Goal: Task Accomplishment & Management: Use online tool/utility

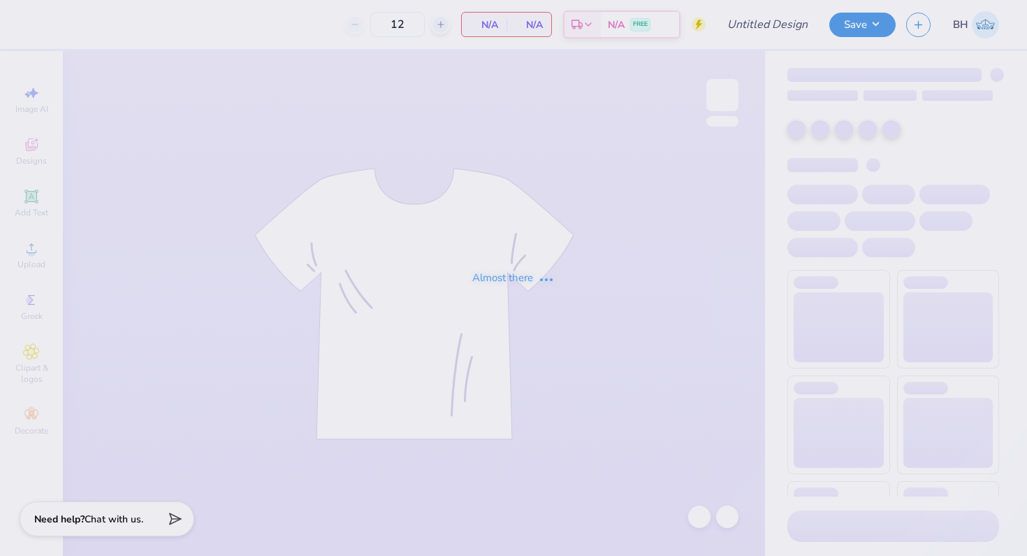
type input "[PERSON_NAME] : [GEOGRAPHIC_DATA][US_STATE]: [PERSON_NAME]"
type input "24"
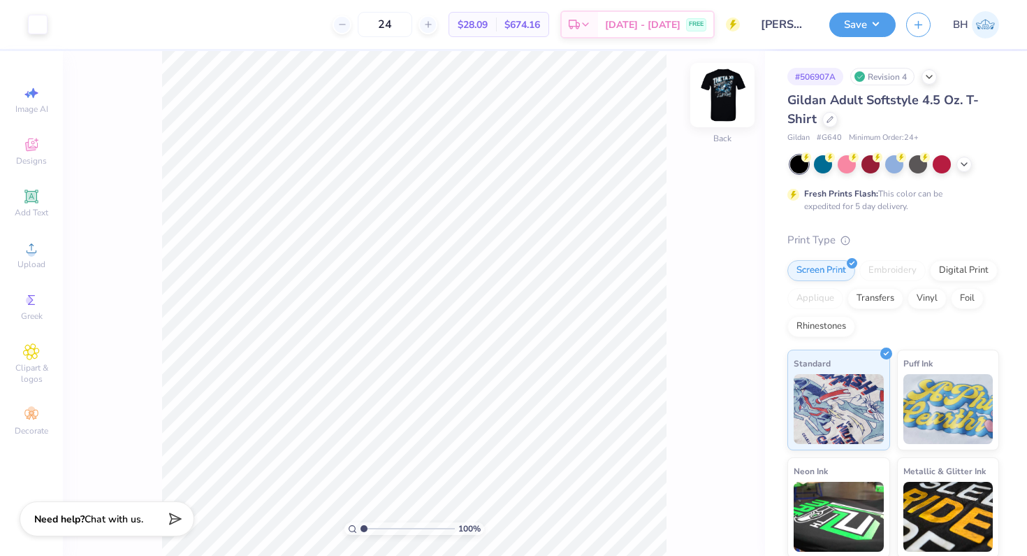
click at [738, 91] on img at bounding box center [723, 95] width 56 height 56
click at [80, 31] on div at bounding box center [88, 23] width 20 height 20
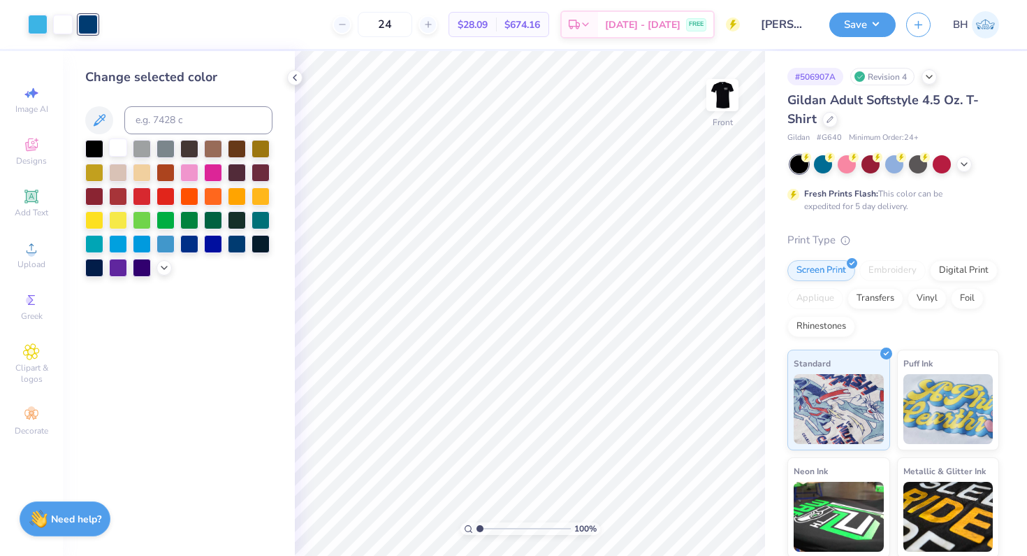
click at [117, 143] on div at bounding box center [118, 147] width 18 height 18
click at [726, 96] on img at bounding box center [723, 95] width 56 height 56
click at [707, 85] on img at bounding box center [723, 95] width 56 height 56
click at [717, 81] on img at bounding box center [723, 95] width 56 height 56
click at [834, 120] on div at bounding box center [830, 117] width 15 height 15
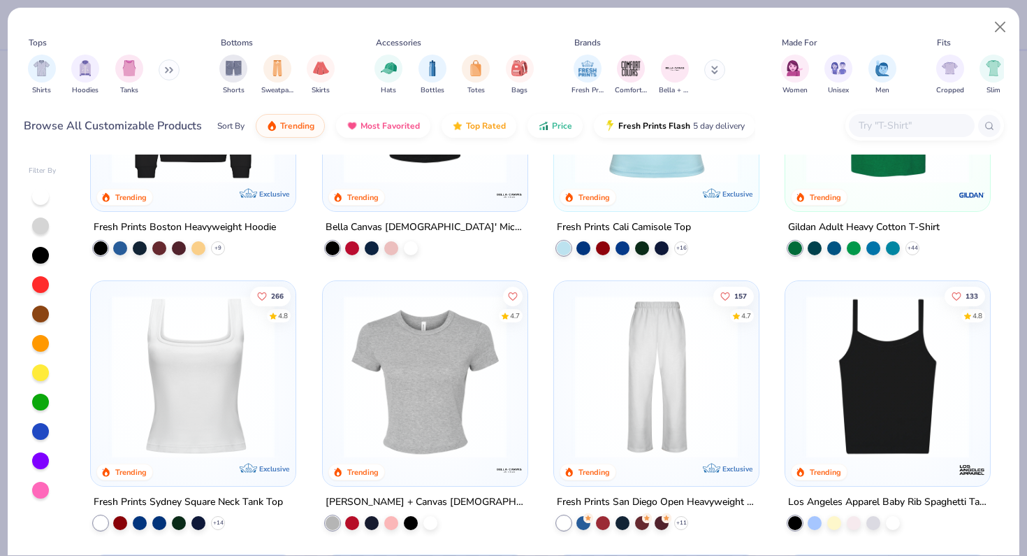
scroll to position [439, 0]
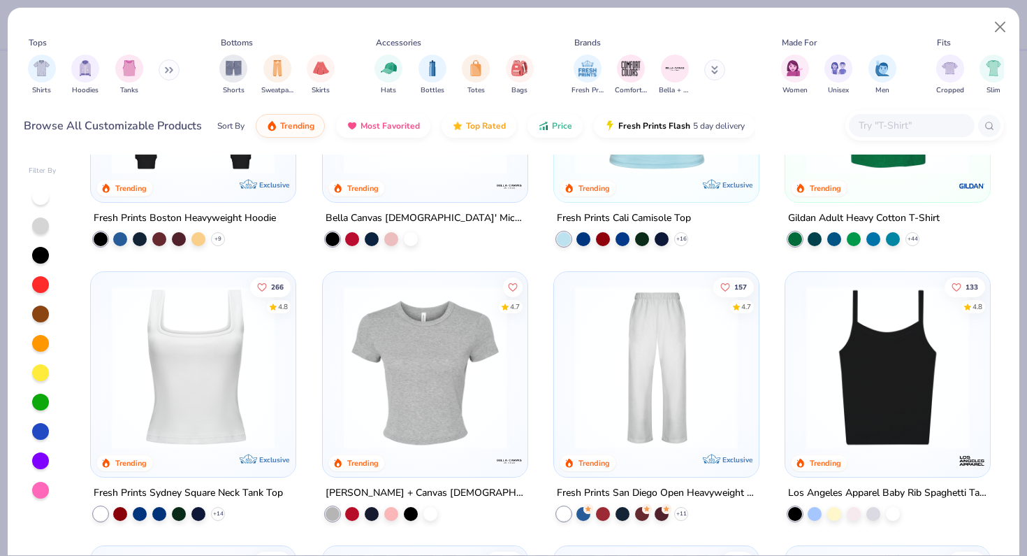
click at [933, 171] on img at bounding box center [887, 92] width 177 height 163
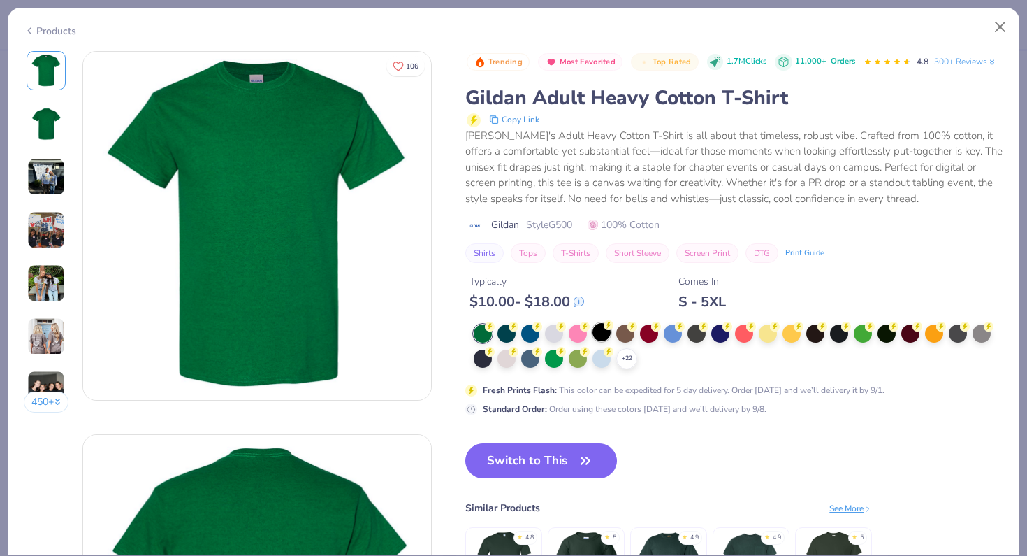
click at [600, 330] on div at bounding box center [602, 332] width 18 height 18
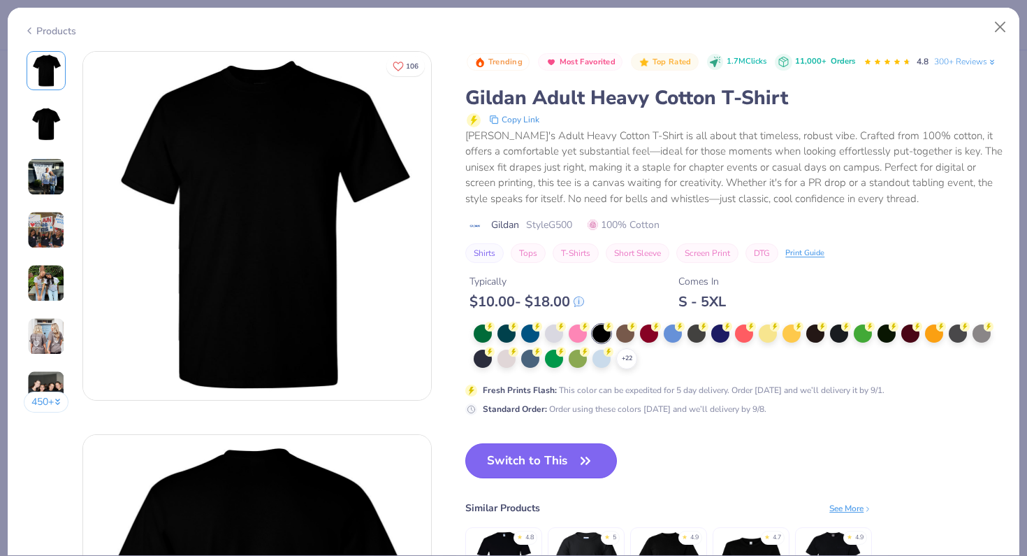
click at [538, 458] on button "Switch to This" at bounding box center [541, 460] width 152 height 35
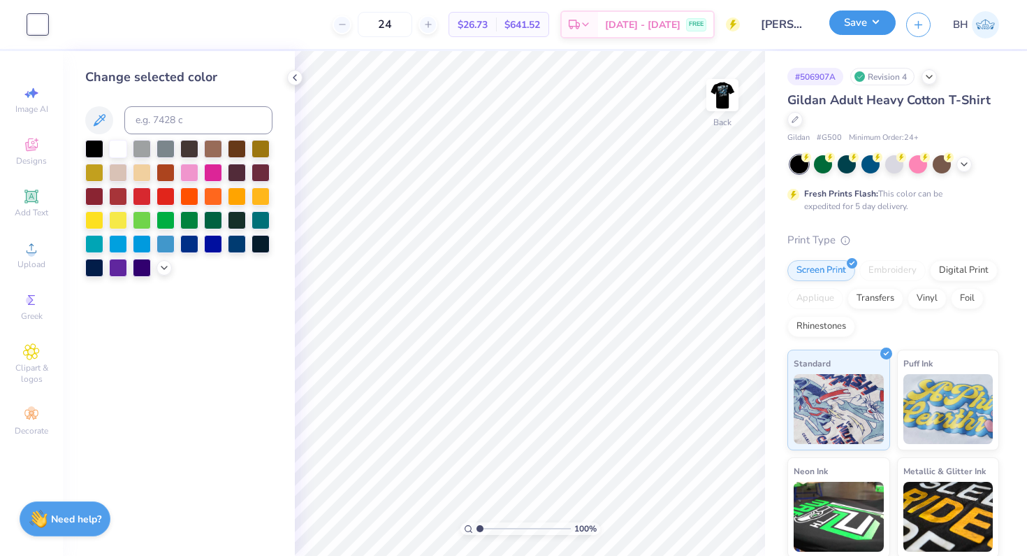
click at [876, 21] on button "Save" at bounding box center [863, 22] width 66 height 24
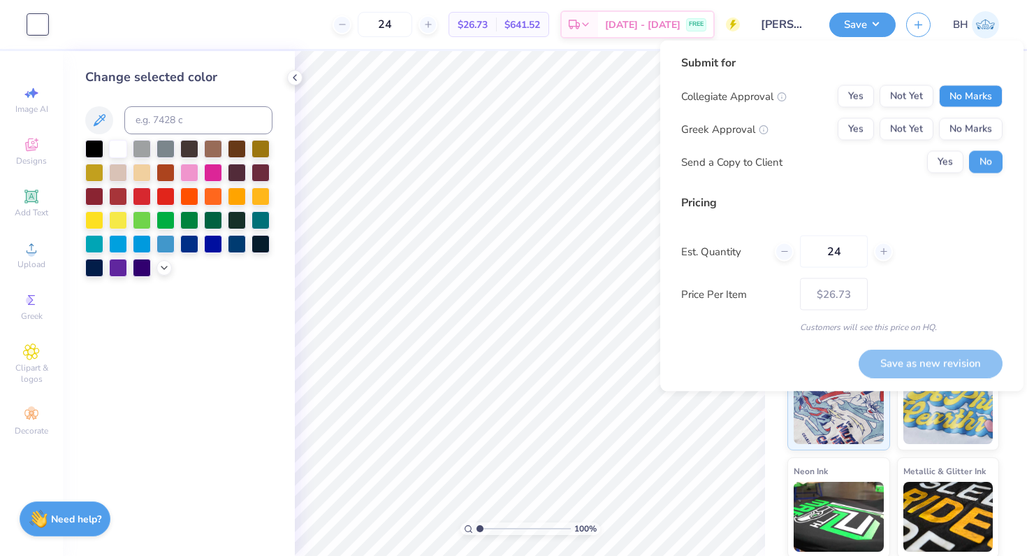
click at [978, 98] on button "No Marks" at bounding box center [971, 96] width 64 height 22
click at [853, 124] on button "Yes" at bounding box center [856, 129] width 36 height 22
click at [929, 360] on button "Save as new revision" at bounding box center [931, 363] width 144 height 29
type input "$26.73"
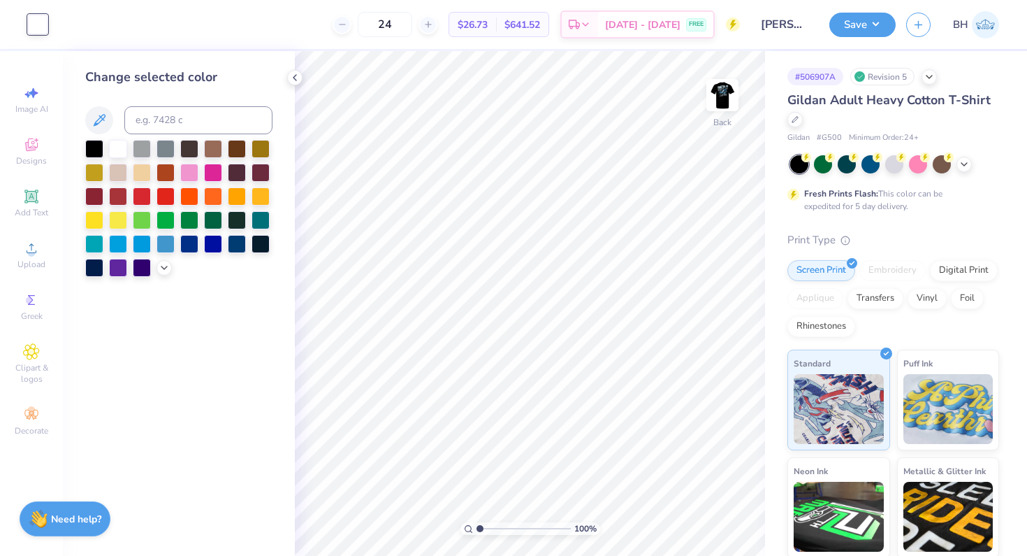
drag, startPoint x: 910, startPoint y: 200, endPoint x: 879, endPoint y: 194, distance: 31.4
click at [879, 194] on div "Fresh Prints Flash: This color can be expedited for 5 day delivery." at bounding box center [890, 199] width 172 height 25
drag, startPoint x: 916, startPoint y: 204, endPoint x: 881, endPoint y: 197, distance: 36.3
click at [881, 197] on div "Fresh Prints Flash: This color can be expedited for 5 day delivery." at bounding box center [890, 199] width 172 height 25
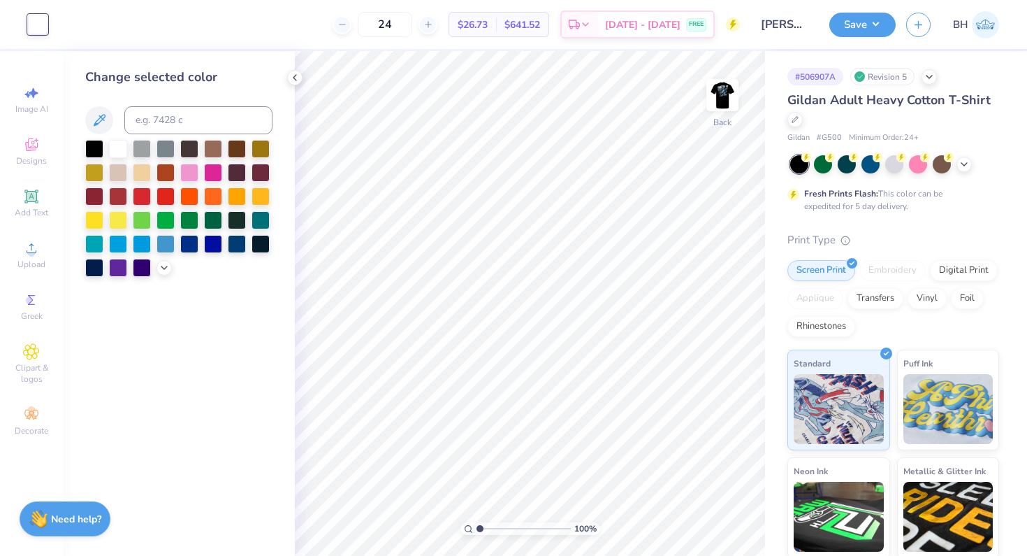
click at [881, 197] on div "Fresh Prints Flash: This color can be expedited for 5 day delivery." at bounding box center [890, 199] width 172 height 25
drag, startPoint x: 915, startPoint y: 201, endPoint x: 881, endPoint y: 197, distance: 33.7
click at [881, 197] on div "Fresh Prints Flash: This color can be expedited for 5 day delivery." at bounding box center [890, 199] width 172 height 25
click at [719, 105] on img at bounding box center [723, 95] width 56 height 56
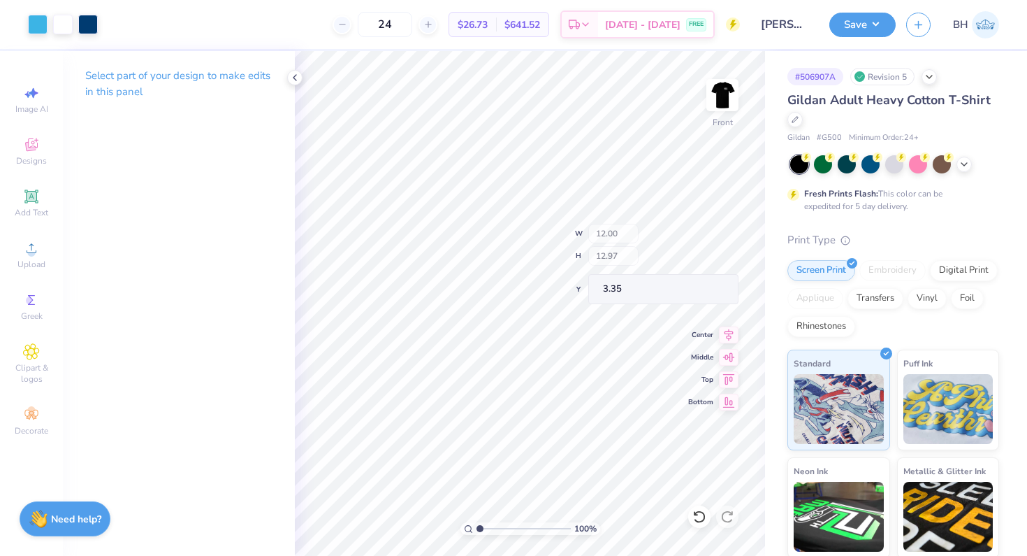
type input "3.00"
click at [857, 24] on button "Save" at bounding box center [863, 22] width 66 height 24
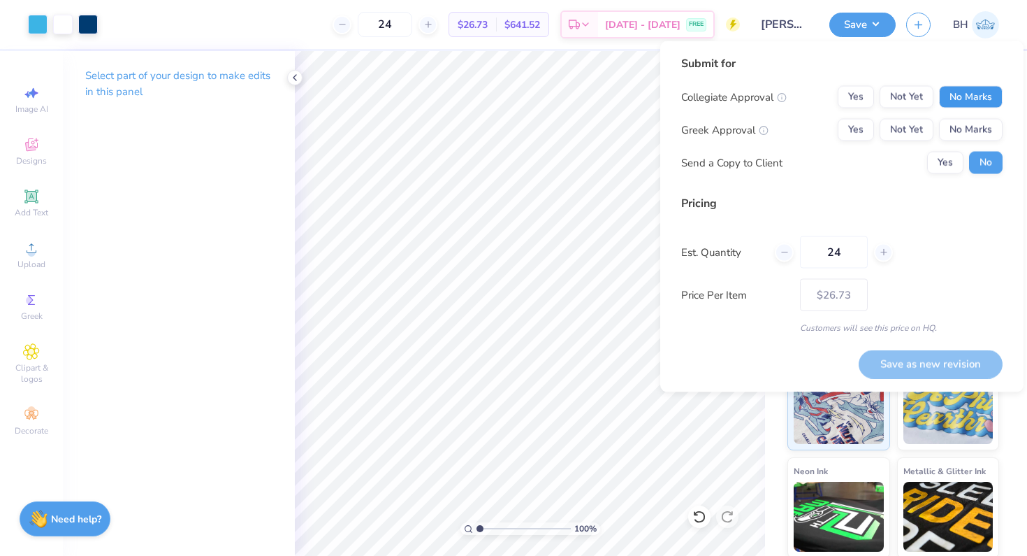
click at [957, 90] on button "No Marks" at bounding box center [971, 97] width 64 height 22
click at [854, 131] on button "Yes" at bounding box center [856, 130] width 36 height 22
click at [923, 366] on button "Save as new revision" at bounding box center [931, 363] width 144 height 29
type input "$26.73"
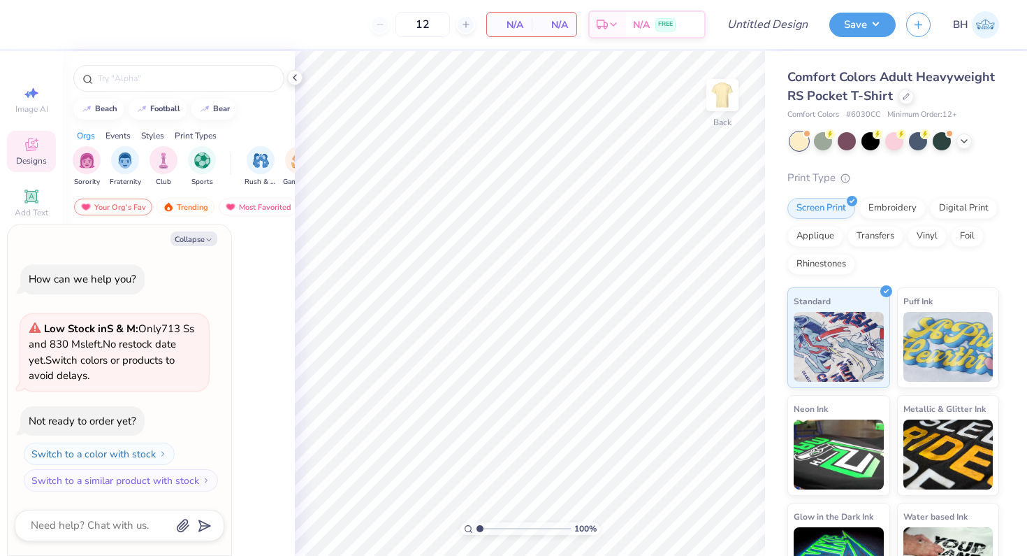
click at [168, 239] on div "Collapse" at bounding box center [120, 238] width 210 height 15
click at [191, 234] on button "Collapse" at bounding box center [194, 238] width 47 height 15
type textarea "x"
